Goal: Task Accomplishment & Management: Complete application form

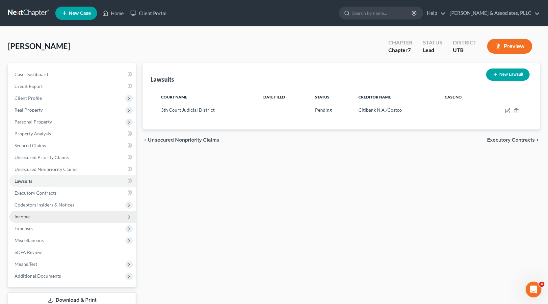
click at [19, 217] on span "Income" at bounding box center [21, 217] width 15 height 6
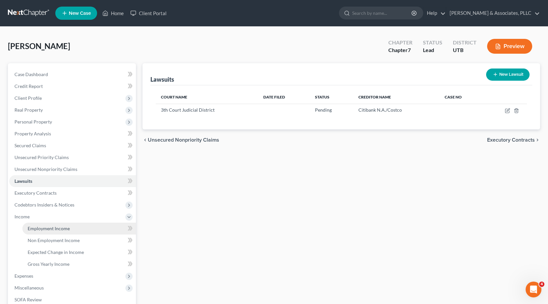
click at [45, 226] on span "Employment Income" at bounding box center [49, 228] width 42 height 6
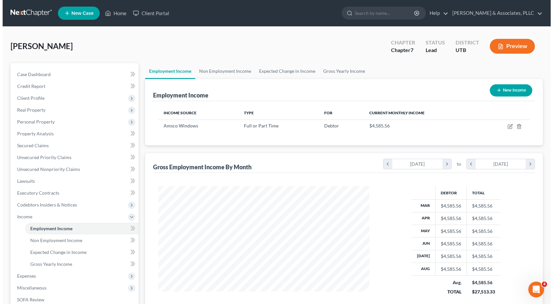
scroll to position [118, 224]
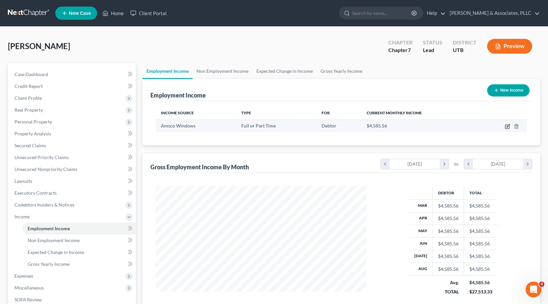
click at [508, 127] on icon "button" at bounding box center [508, 125] width 3 height 3
select select "0"
select select "46"
select select "2"
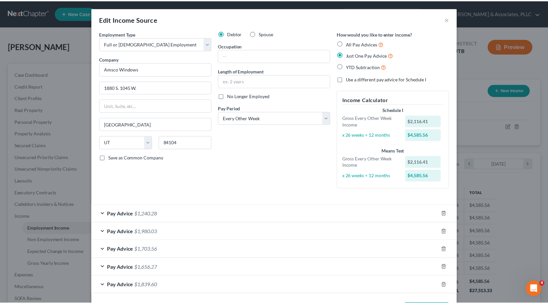
scroll to position [27, 0]
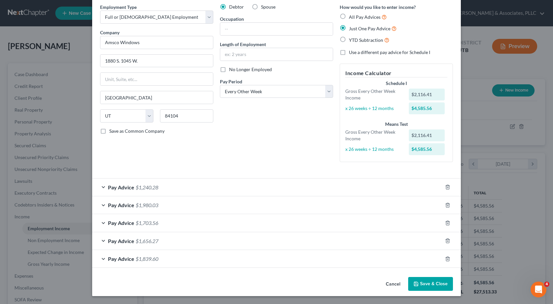
click at [349, 53] on label "Use a different pay advice for Schedule I" at bounding box center [389, 52] width 81 height 7
click at [352, 53] on input "Use a different pay advice for Schedule I" at bounding box center [354, 51] width 4 height 4
click at [349, 52] on label "Use a different pay advice for Schedule I" at bounding box center [389, 52] width 81 height 7
click at [352, 52] on input "Use a different pay advice for Schedule I" at bounding box center [354, 51] width 4 height 4
checkbox input "false"
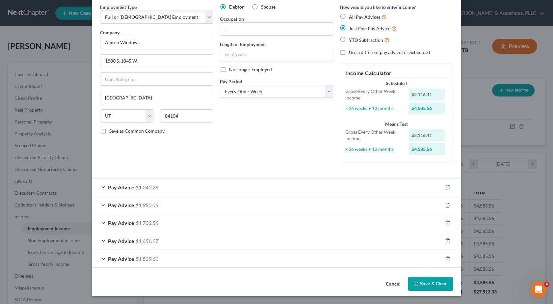
click at [436, 287] on button "Save & Close" at bounding box center [430, 284] width 45 height 14
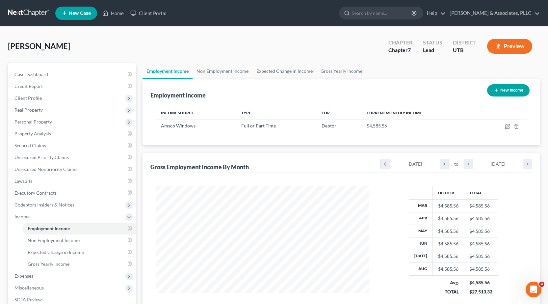
scroll to position [329060, 328954]
